Goal: Information Seeking & Learning: Learn about a topic

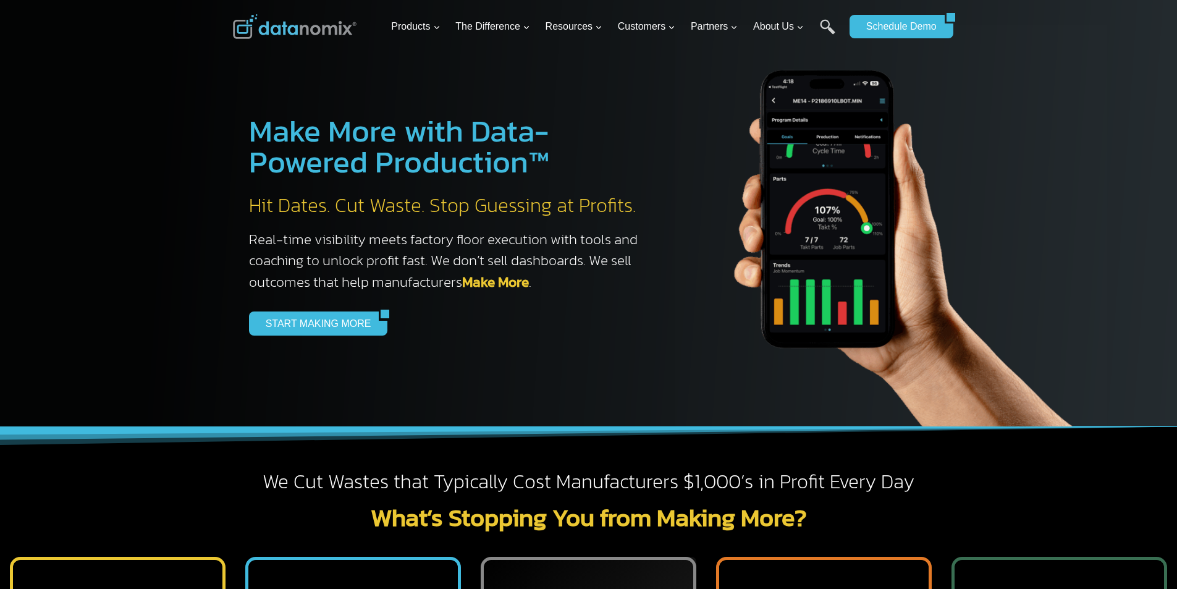
click at [476, 289] on link "Make More" at bounding box center [495, 281] width 67 height 21
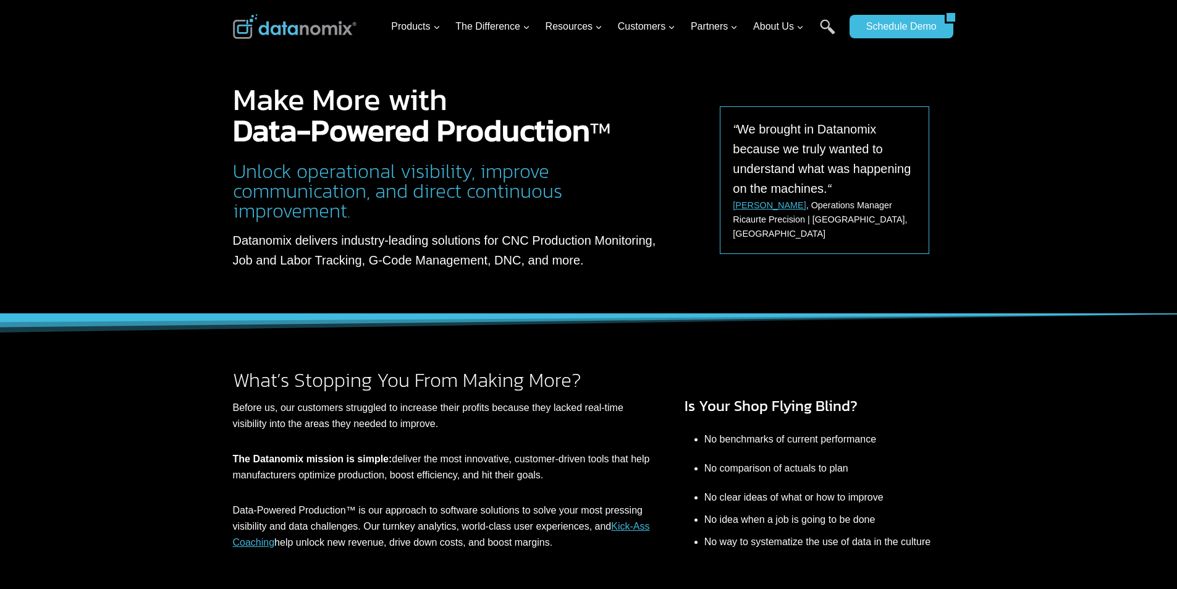
click at [1040, 463] on div "What’s Stopping You From Making More? Before us, our customers struggled to inc…" at bounding box center [588, 442] width 1177 height 256
click at [239, 537] on link "Kick-Ass Coaching" at bounding box center [441, 534] width 417 height 27
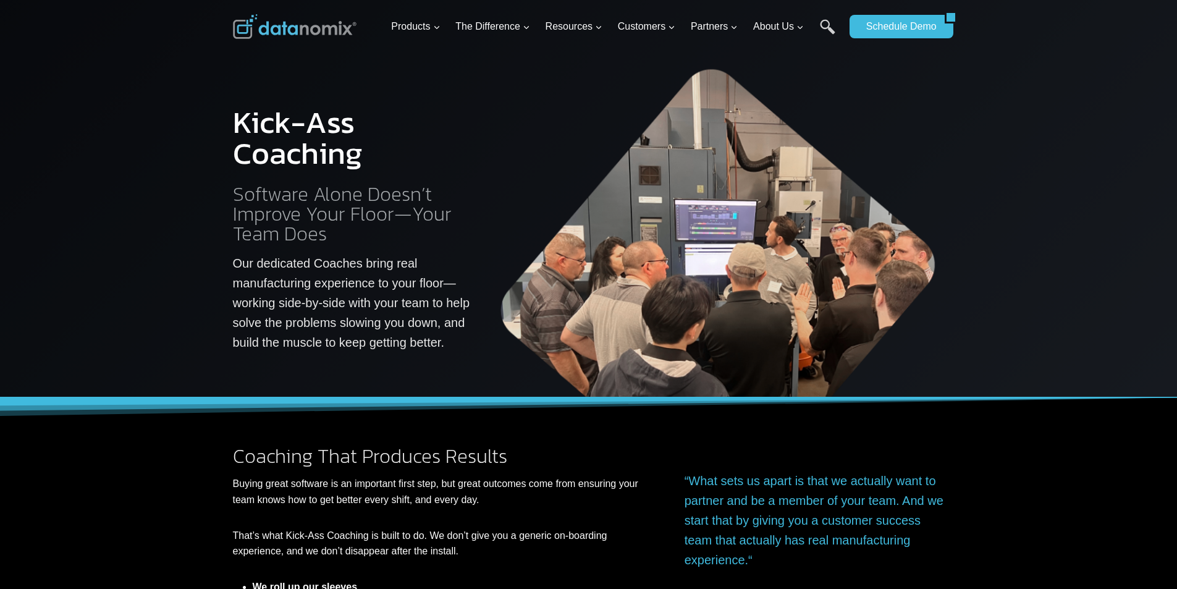
click at [651, 585] on div "Coaching That Produces Results Buying great software is an important first step…" at bounding box center [588, 529] width 741 height 265
click at [88, 238] on div at bounding box center [588, 198] width 1177 height 397
click at [1100, 172] on div at bounding box center [588, 198] width 1177 height 397
